Goal: Task Accomplishment & Management: Complete application form

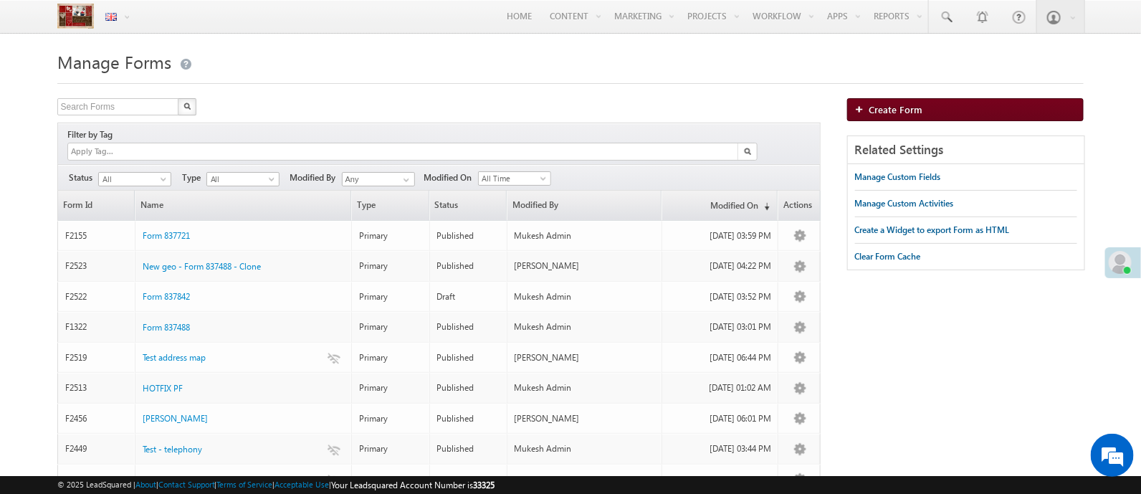
click at [928, 103] on link "Create Form" at bounding box center [965, 109] width 237 height 23
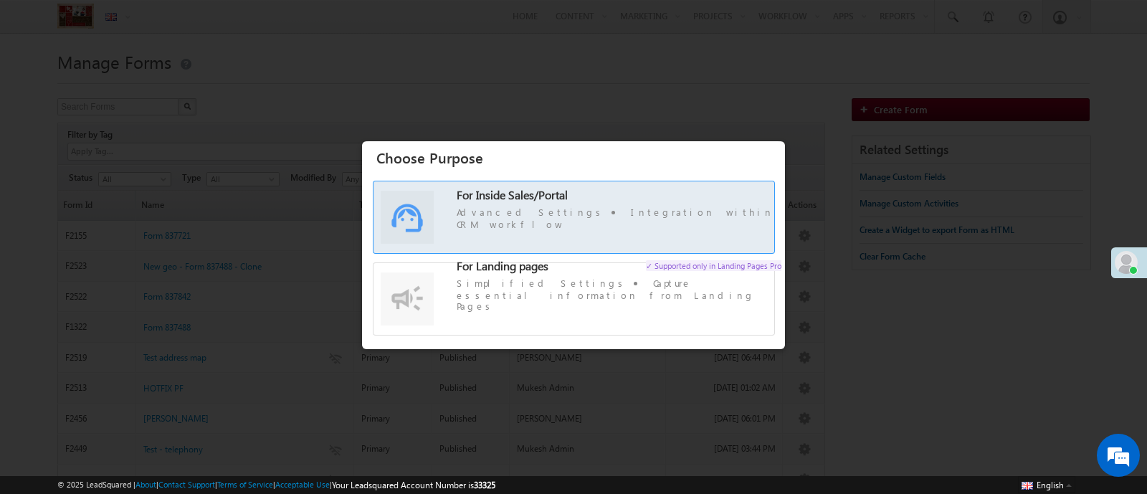
click at [540, 246] on label "For Inside Sales/Portal Advanced Settings Integration within CRM workflow" at bounding box center [573, 224] width 401 height 71
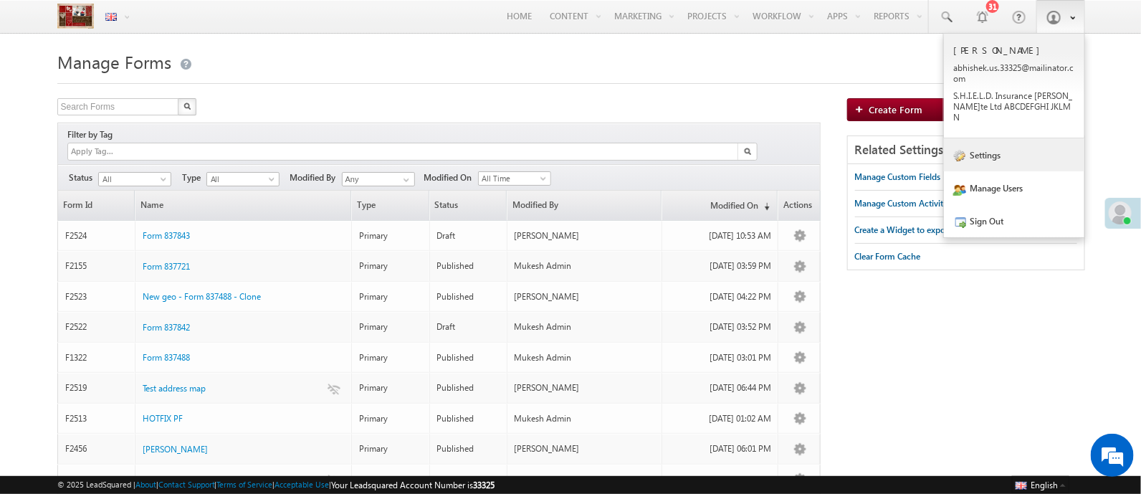
click at [911, 155] on link "Settings" at bounding box center [1014, 154] width 140 height 33
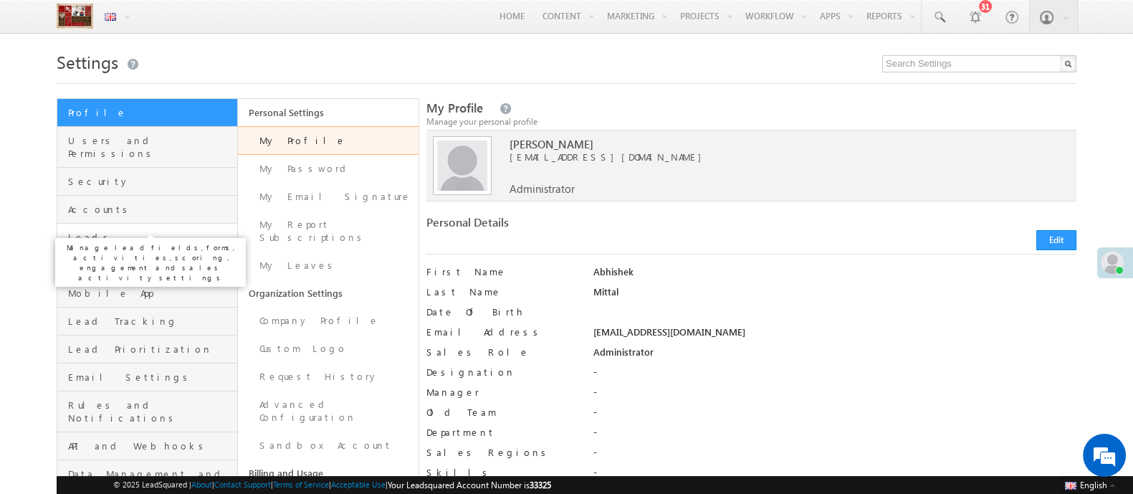
click at [102, 231] on span "Leads" at bounding box center [151, 237] width 166 height 13
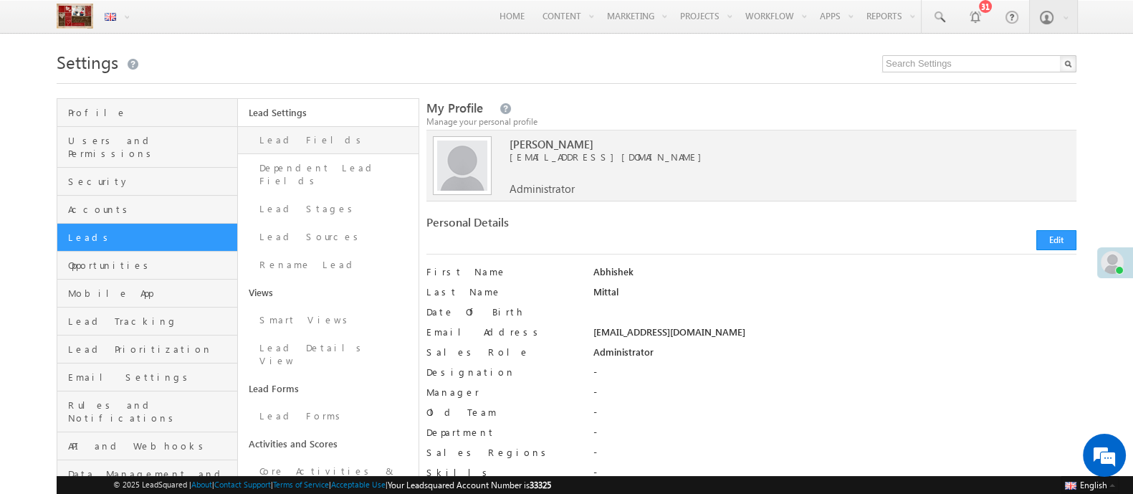
click at [312, 133] on link "Lead Fields" at bounding box center [328, 140] width 181 height 28
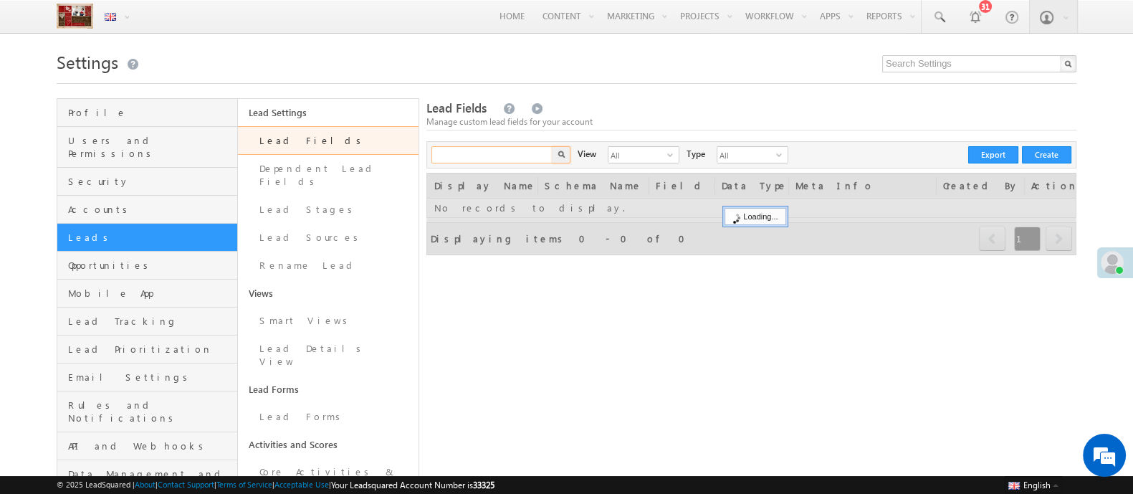
click at [455, 157] on input "text" at bounding box center [492, 154] width 123 height 17
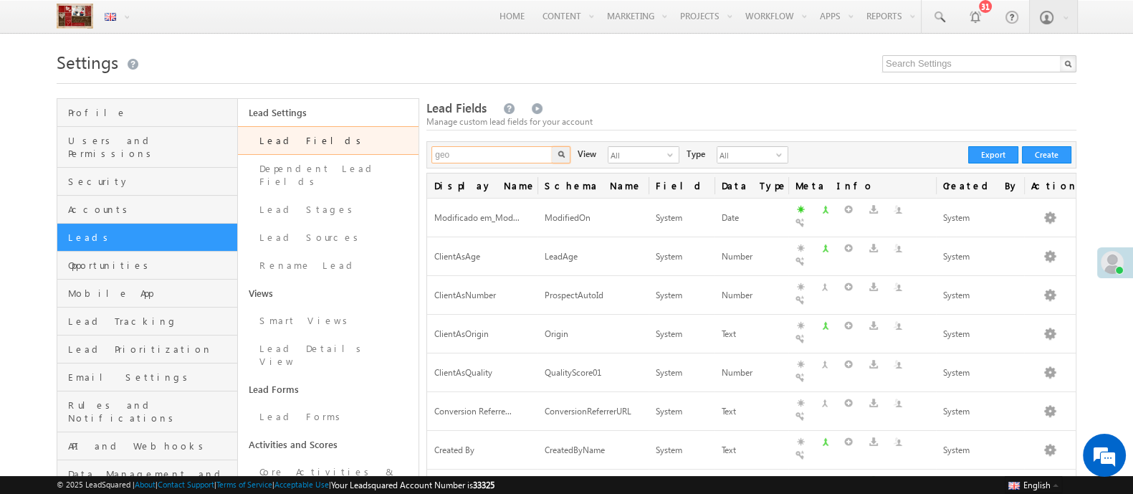
type input "geo"
click at [552, 146] on button "button" at bounding box center [561, 154] width 19 height 17
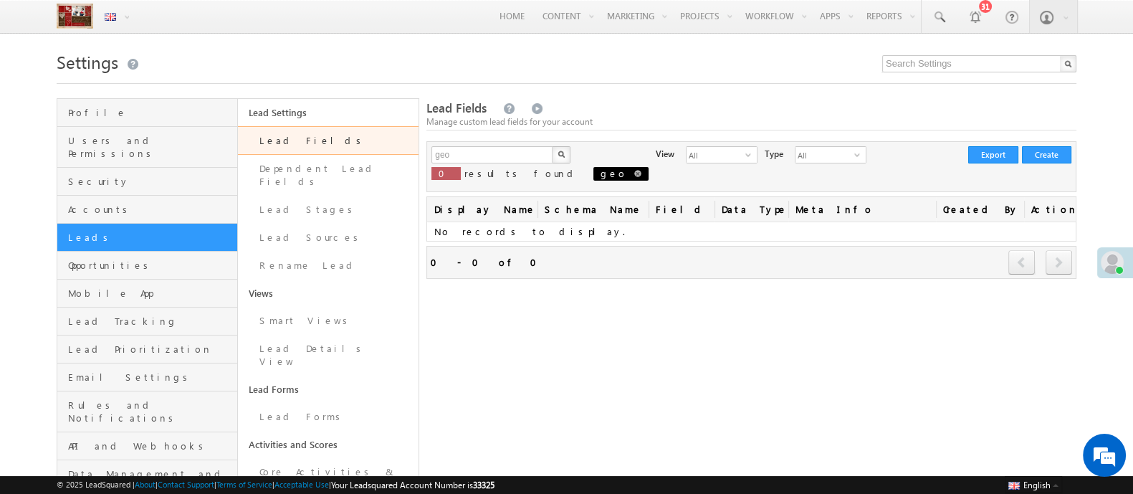
click at [634, 176] on span at bounding box center [637, 173] width 7 height 7
type input "Search Lead Fields"
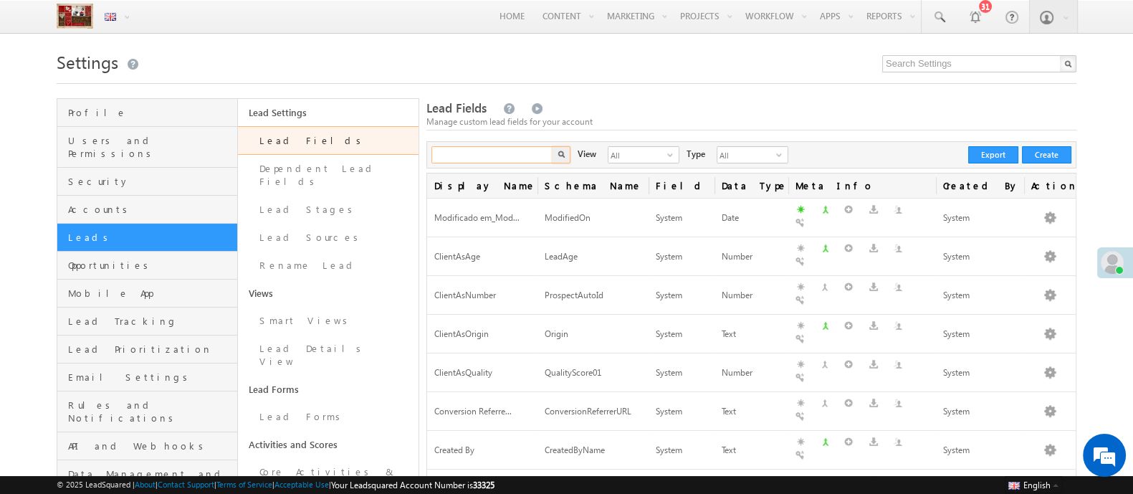
click at [509, 152] on input "text" at bounding box center [492, 154] width 123 height 17
type input "loca"
click at [552, 146] on button "button" at bounding box center [561, 154] width 19 height 17
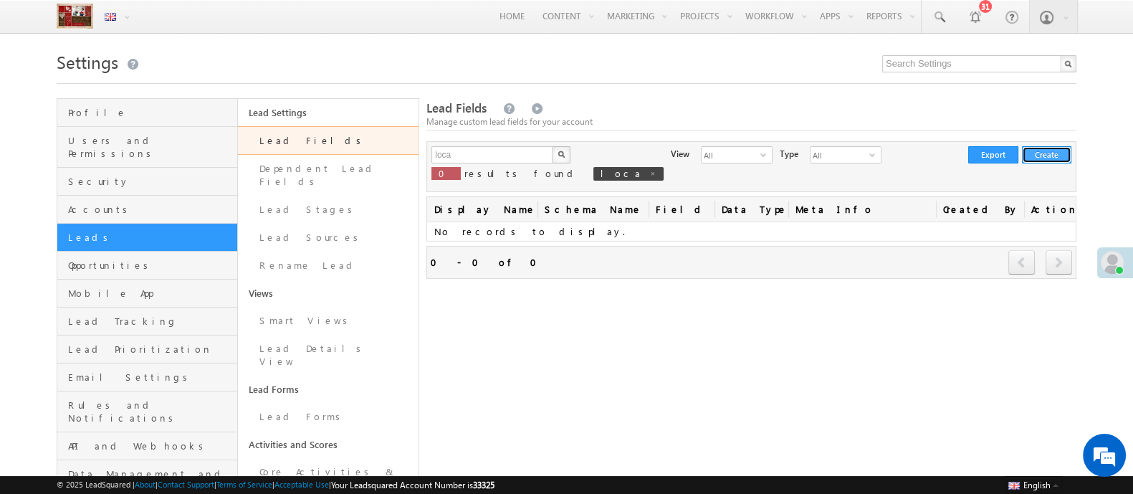
click at [1036, 150] on button "Create" at bounding box center [1046, 154] width 49 height 17
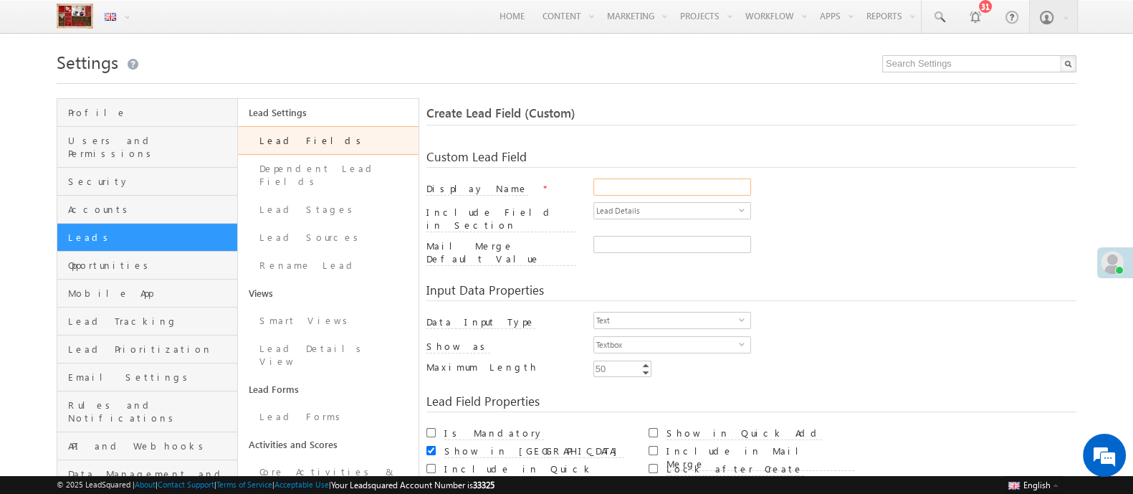
click at [609, 189] on input "Display Name" at bounding box center [672, 186] width 158 height 17
click at [630, 207] on span "Lead Details" at bounding box center [666, 211] width 145 height 16
click at [606, 236] on input "Mail Merge Default Value" at bounding box center [672, 244] width 158 height 17
click at [643, 313] on span "Text" at bounding box center [666, 321] width 145 height 16
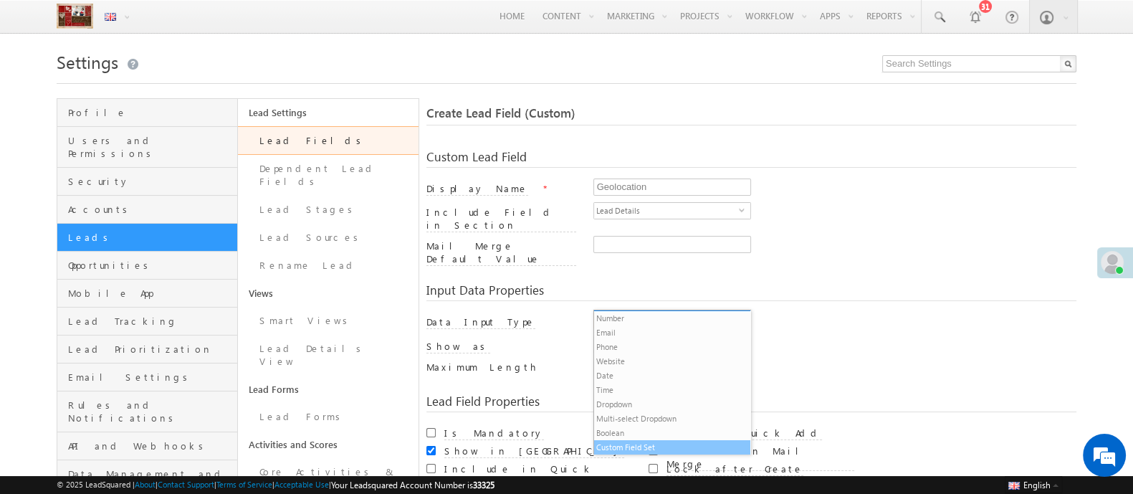
click at [616, 448] on li "Custom Field Set" at bounding box center [672, 447] width 156 height 14
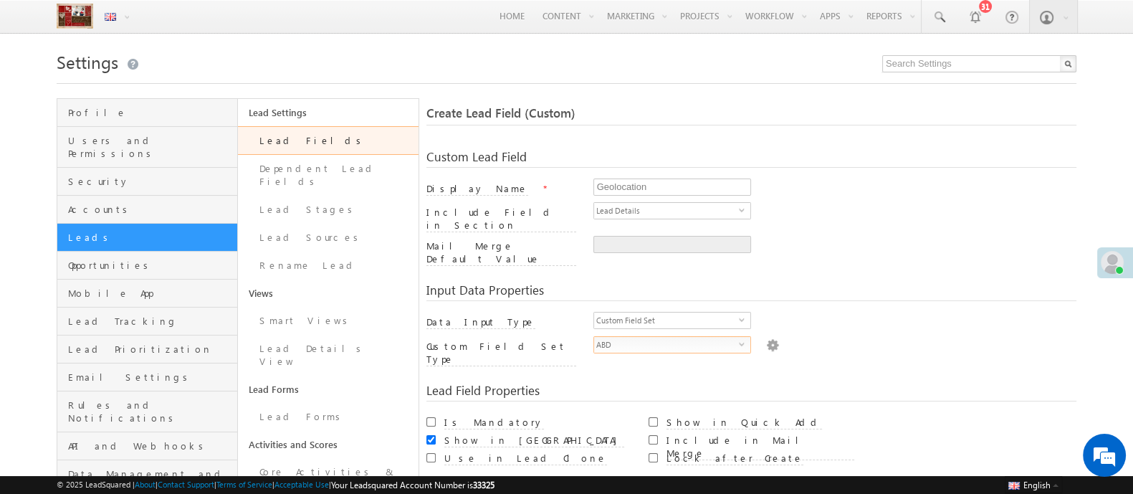
click at [618, 337] on span "ABD" at bounding box center [666, 345] width 145 height 16
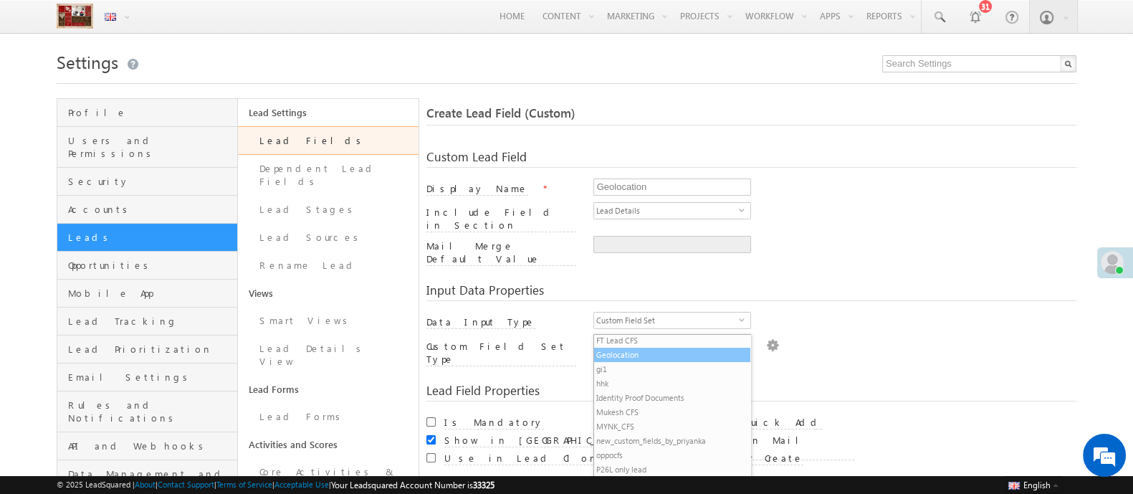
click at [613, 349] on li "Geolocation" at bounding box center [672, 355] width 156 height 14
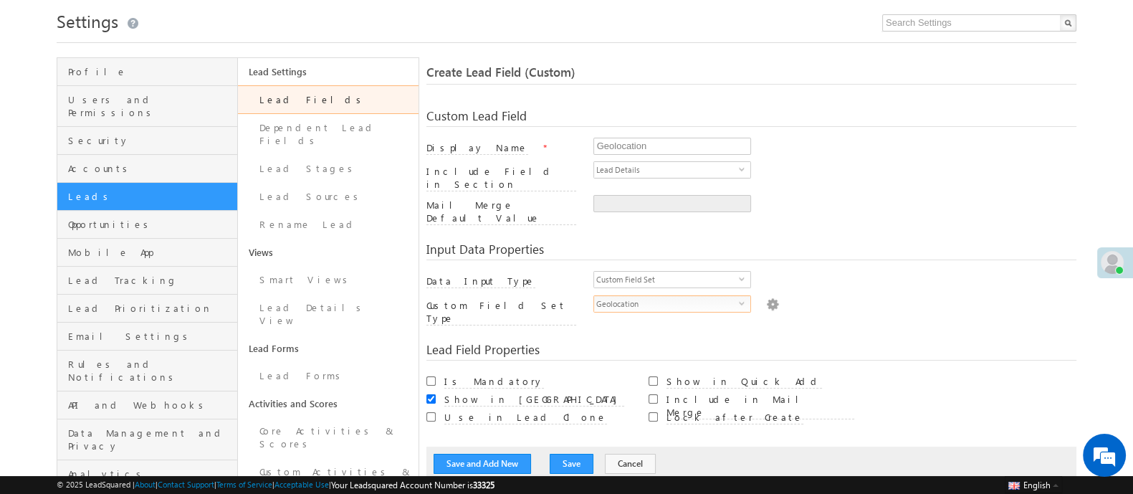
scroll to position [48, 0]
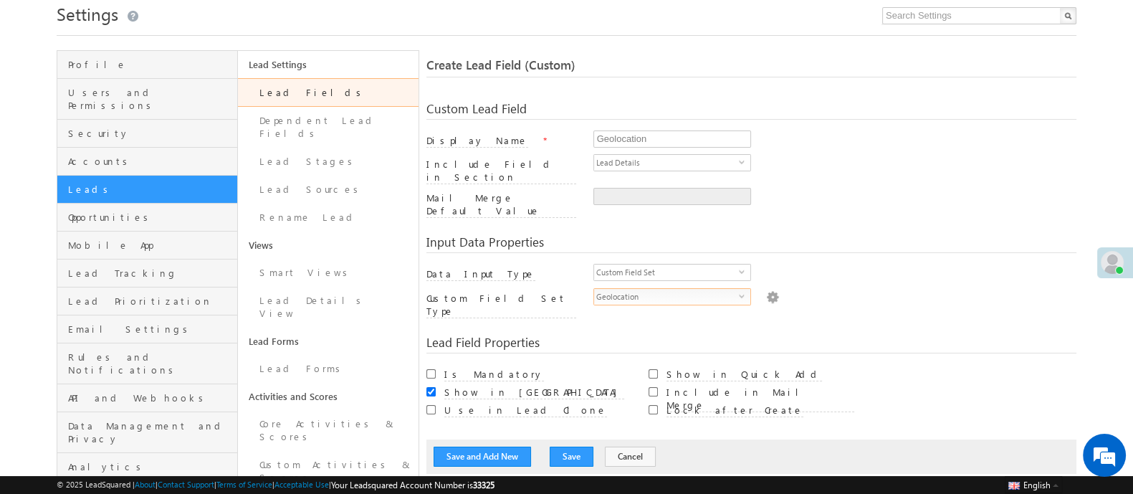
click at [770, 288] on div "Geolocation select b05356ad-a11b-11ef-9276-0623476dd86d" at bounding box center [834, 298] width 483 height 20
click at [766, 288] on img at bounding box center [772, 296] width 13 height 16
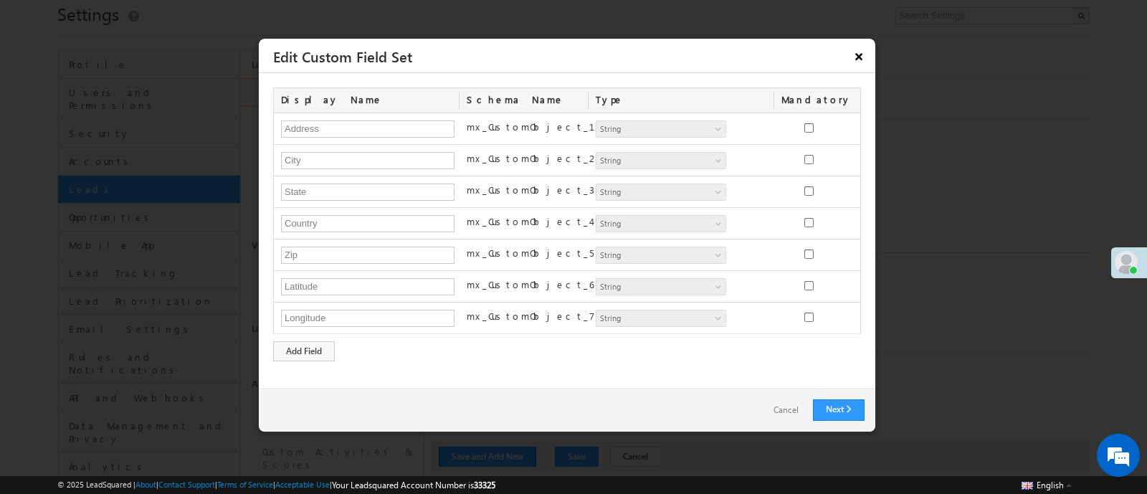
click at [859, 62] on button "×" at bounding box center [858, 56] width 23 height 25
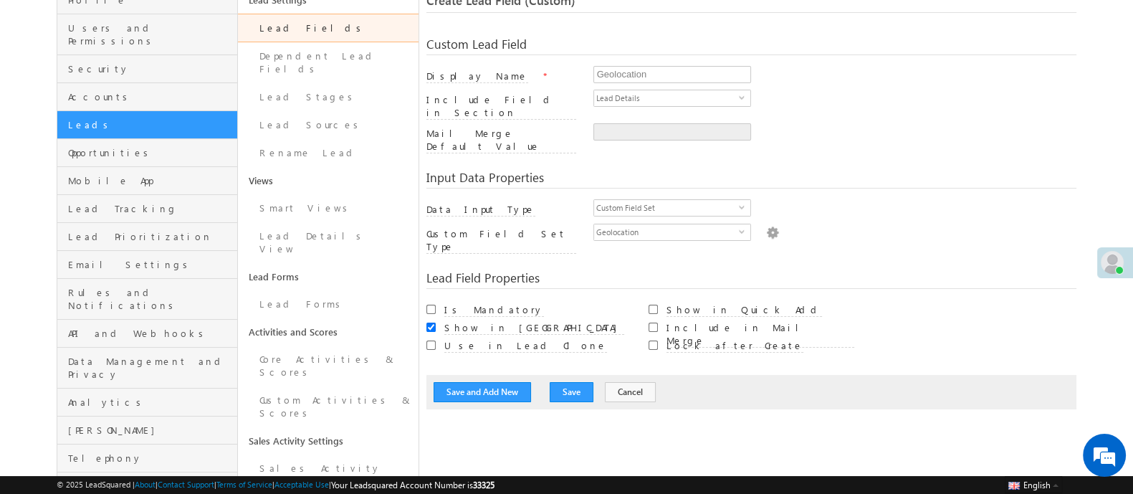
scroll to position [114, 0]
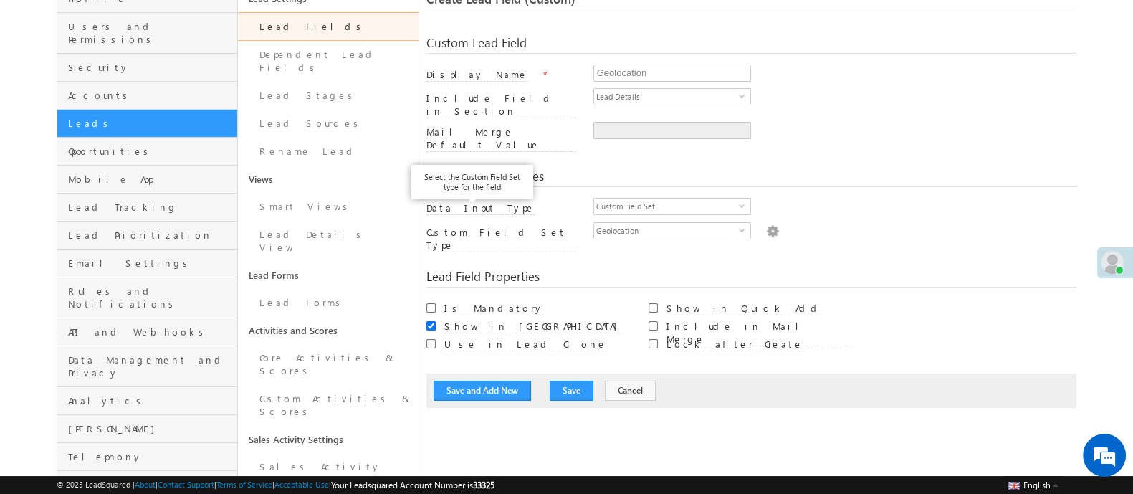
click at [473, 226] on label "Custom Field Set Type" at bounding box center [501, 239] width 150 height 27
click at [0, 0] on input "b05356ad-a11b-11ef-9276-0623476dd86d" at bounding box center [0, 0] width 0 height 0
click at [473, 226] on label "Custom Field Set Type" at bounding box center [501, 239] width 150 height 27
click at [0, 0] on input "b05356ad-a11b-11ef-9276-0623476dd86d" at bounding box center [0, 0] width 0 height 0
click at [629, 78] on input "Geolocation" at bounding box center [672, 73] width 158 height 17
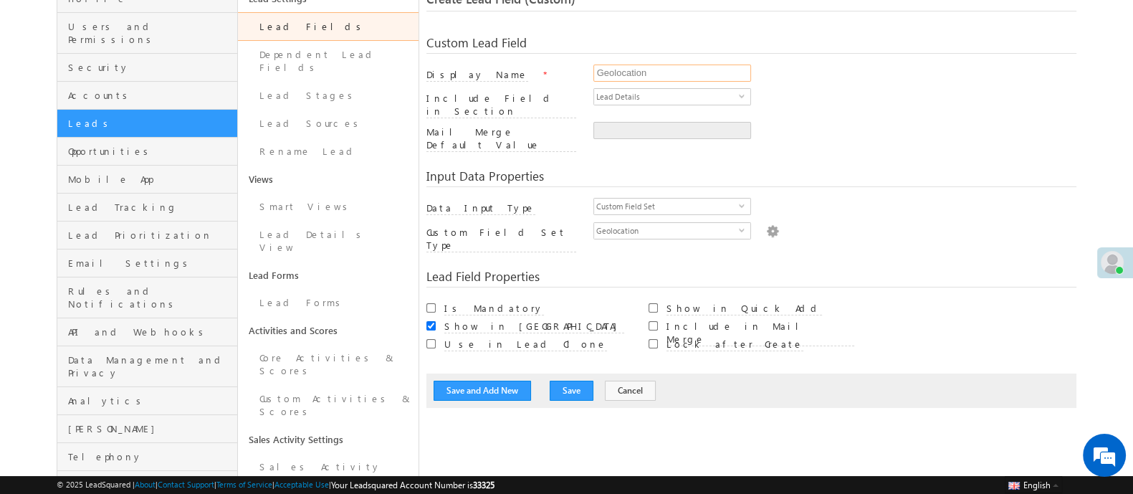
click at [629, 78] on input "Geolocation" at bounding box center [672, 73] width 158 height 17
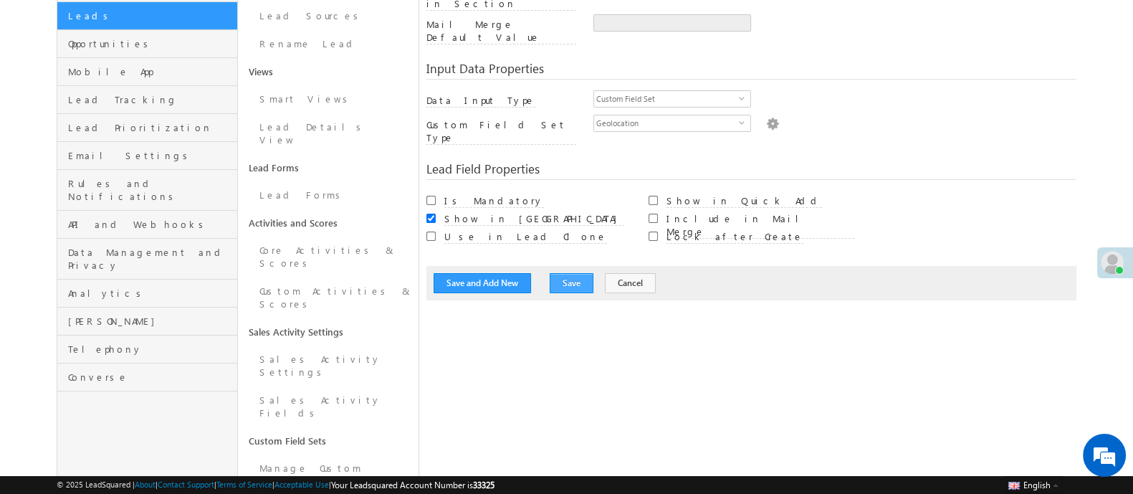
type input "Test new field"
click at [556, 273] on button "Save" at bounding box center [572, 283] width 44 height 20
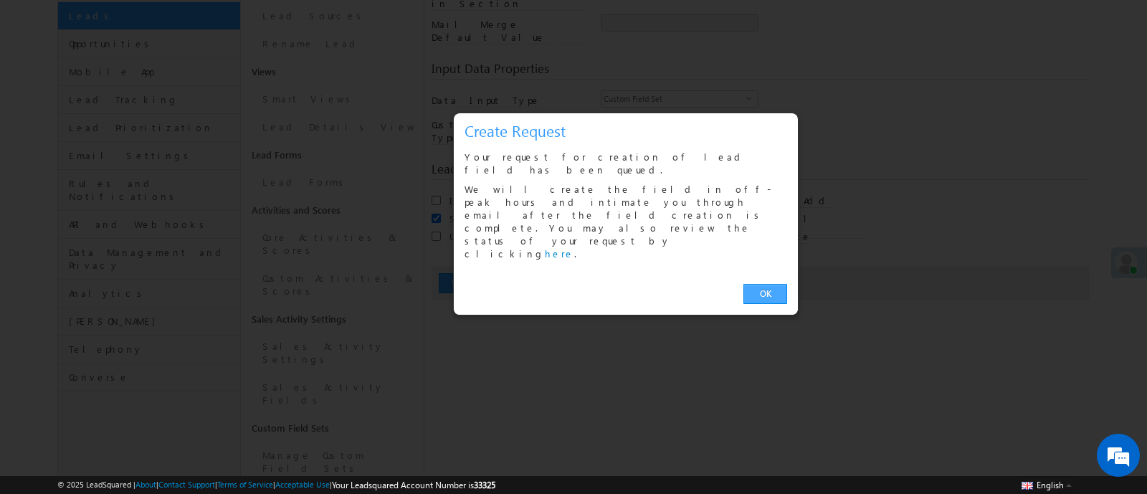
click at [768, 284] on link "OK" at bounding box center [765, 294] width 44 height 20
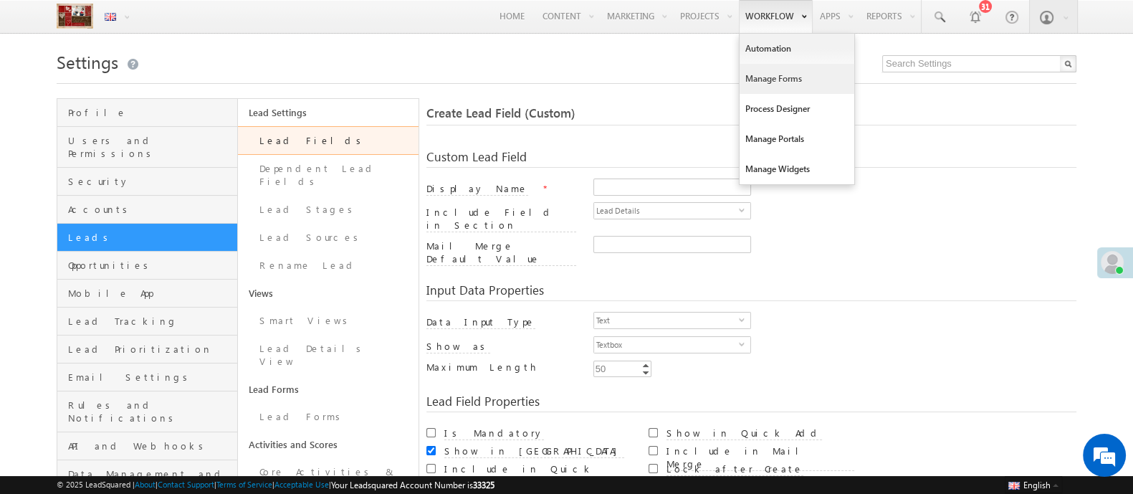
click at [778, 71] on link "Manage Forms" at bounding box center [797, 79] width 115 height 30
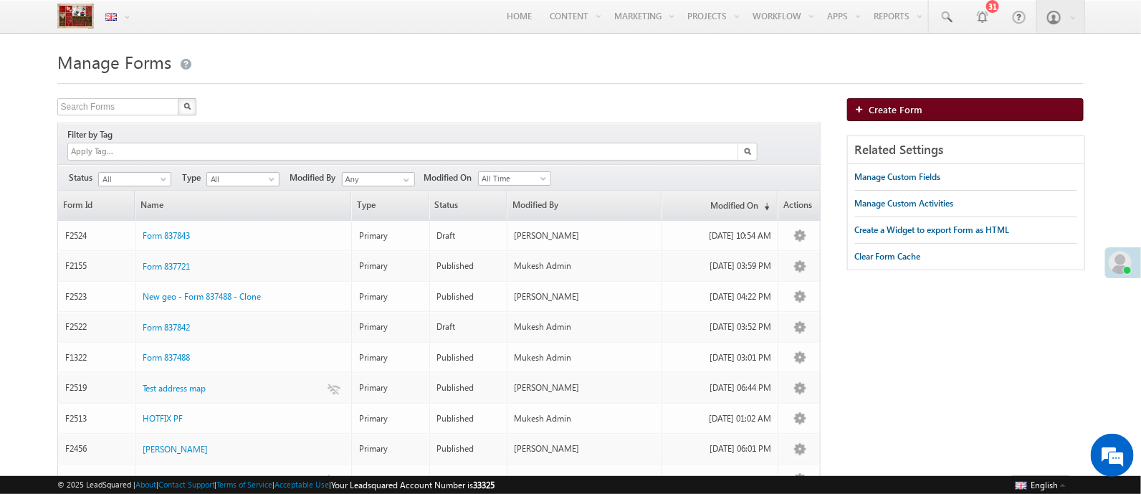
click at [886, 111] on span "Create Form" at bounding box center [896, 109] width 54 height 12
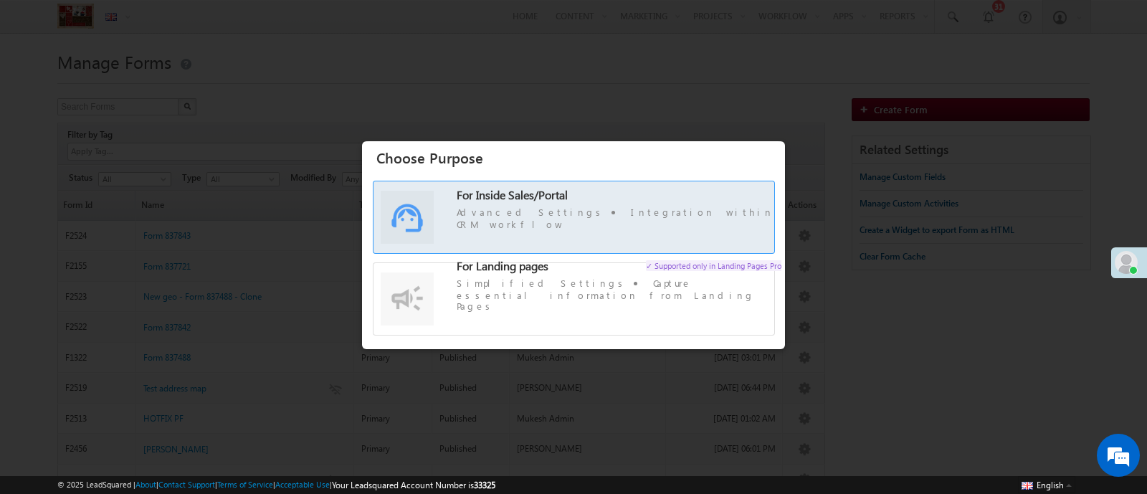
click at [621, 205] on span "For Inside Sales/Portal Advanced Settings Integration within CRM workflow" at bounding box center [619, 210] width 325 height 42
